Goal: Information Seeking & Learning: Check status

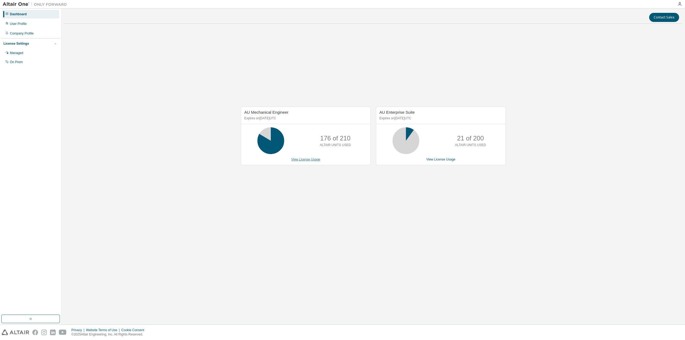
click at [298, 158] on link "View License Usage" at bounding box center [305, 160] width 29 height 4
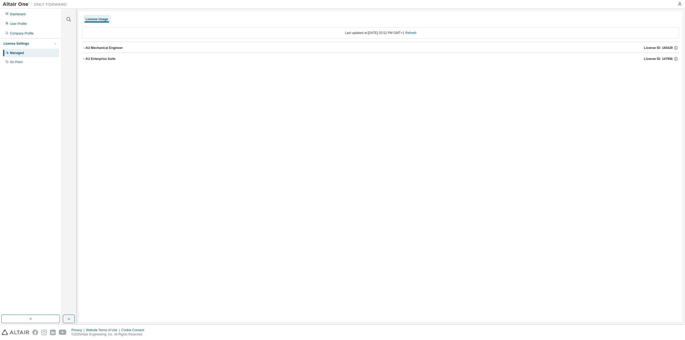
click at [91, 50] on button "AU Mechanical Engineer License ID: 140429" at bounding box center [380, 48] width 597 height 12
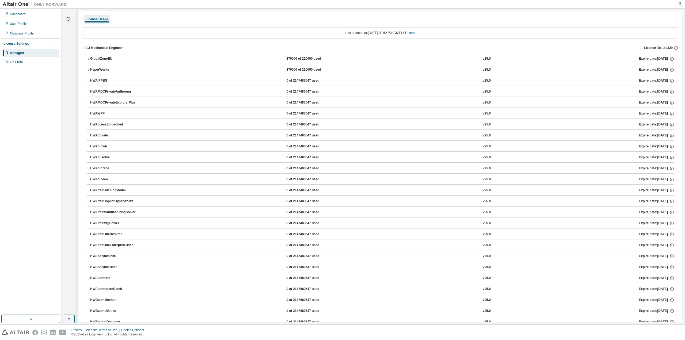
click at [91, 57] on div "GlobalZoneEU" at bounding box center [114, 58] width 48 height 5
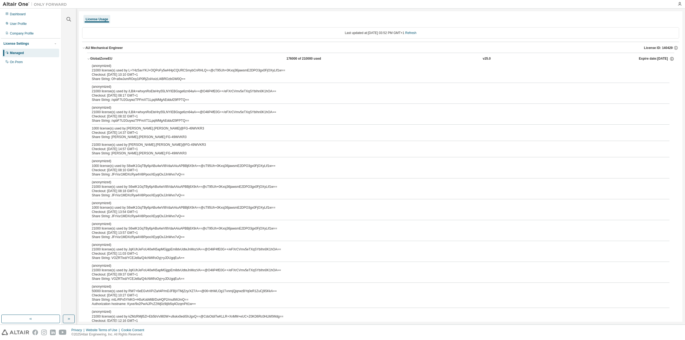
click at [88, 58] on icon "button" at bounding box center [88, 58] width 3 height 3
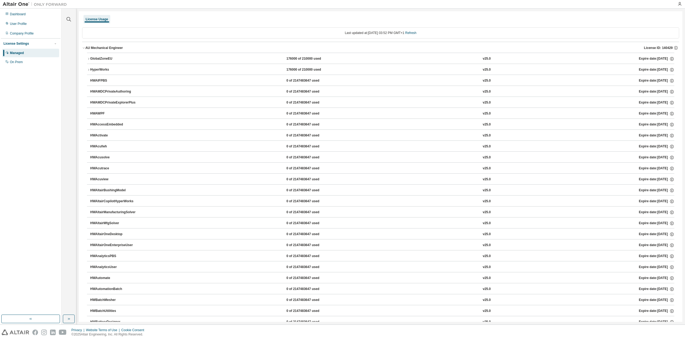
click at [88, 58] on icon "button" at bounding box center [88, 58] width 3 height 3
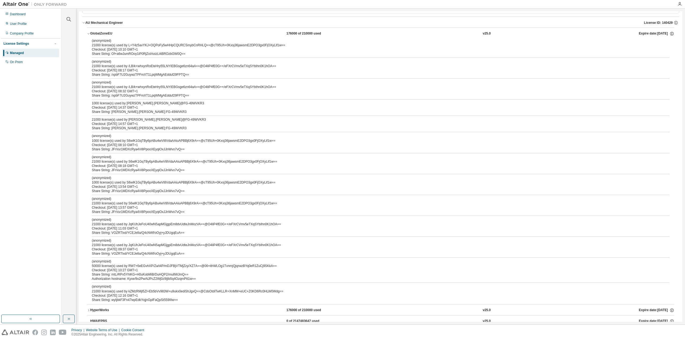
scroll to position [54, 0]
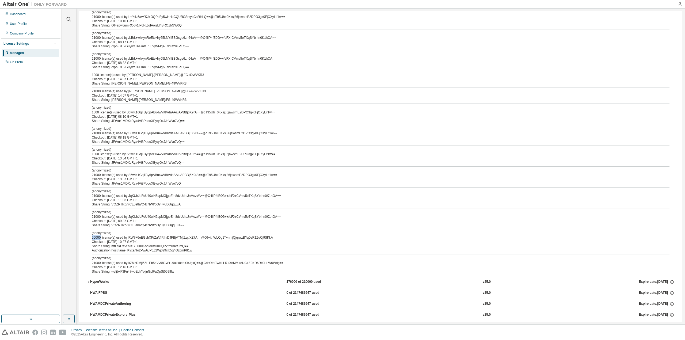
drag, startPoint x: 92, startPoint y: 237, endPoint x: 100, endPoint y: 236, distance: 7.9
click at [100, 236] on div "(anonymized) 50000 license(s) used by RW7+6eEGvhXP/Za/t4P/mDJFBjVTMjZzy/XZ7A==@…" at bounding box center [374, 235] width 565 height 9
click at [173, 252] on div "Authorization hostname: Kyxe/9o2PwAiJPcZ2Wj0z9ijIb5q4OzqmPtt1w==" at bounding box center [374, 250] width 565 height 4
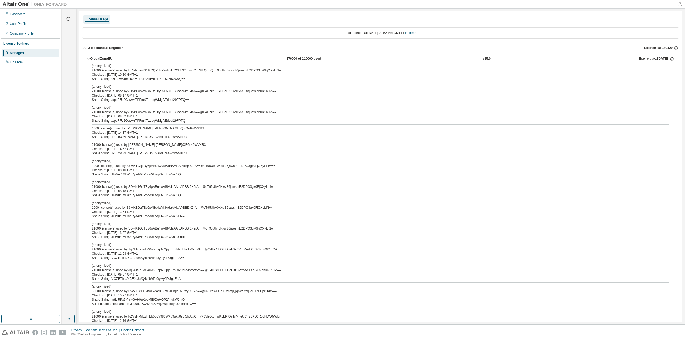
click at [31, 55] on div "Managed" at bounding box center [30, 53] width 57 height 9
click at [20, 55] on div "Managed" at bounding box center [17, 53] width 14 height 4
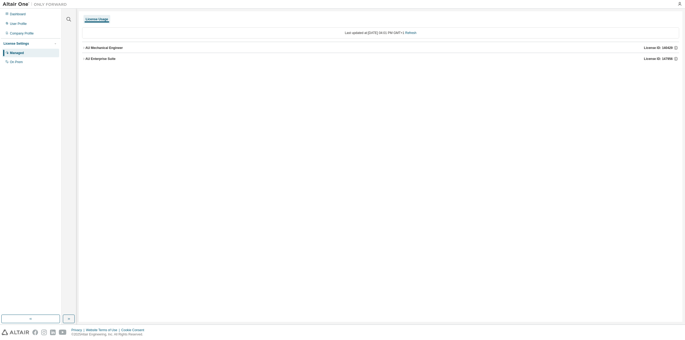
click at [86, 49] on div "AU Mechanical Engineer" at bounding box center [103, 48] width 37 height 4
